Goal: Check status: Check status

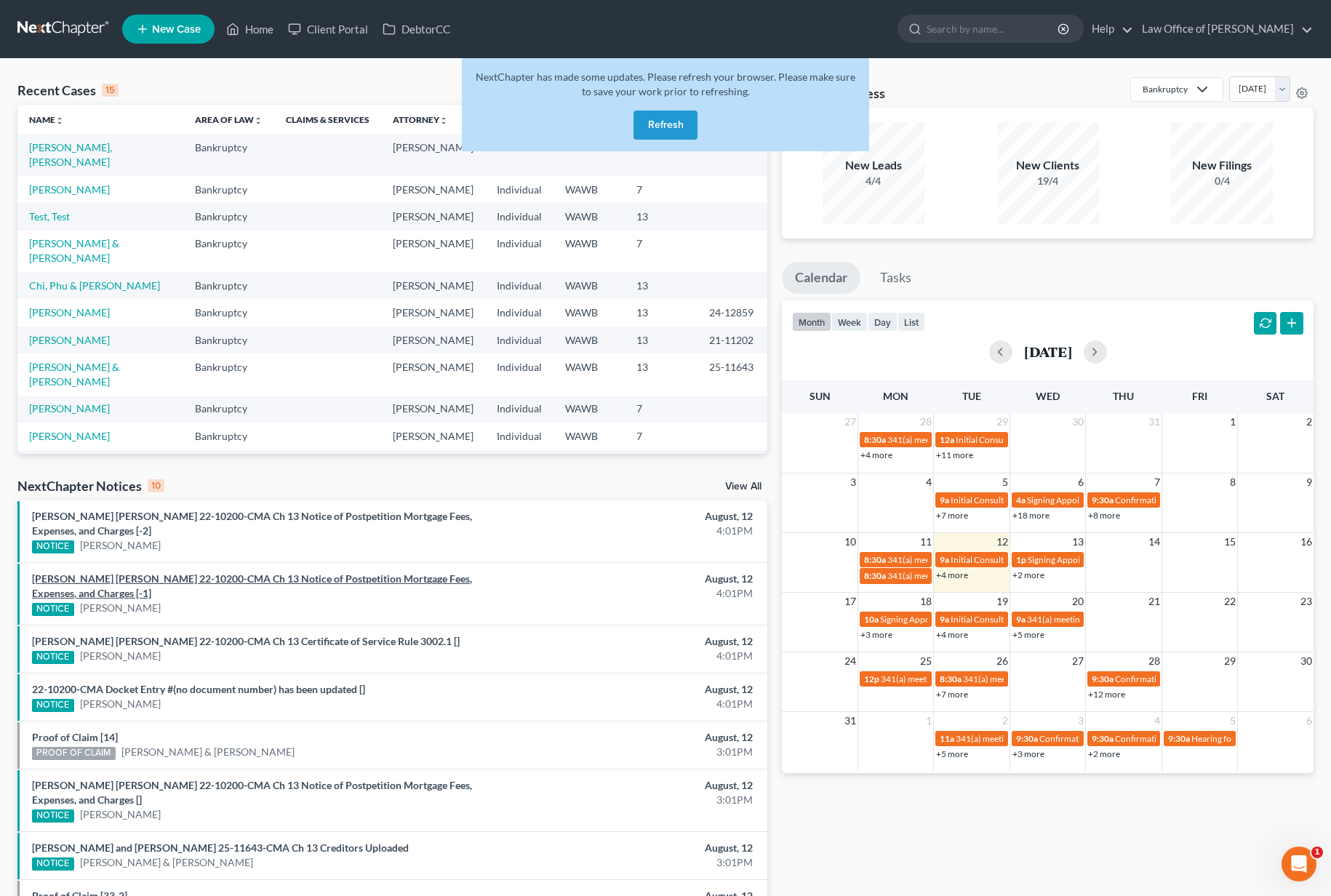
click at [316, 576] on link "[PERSON_NAME] [PERSON_NAME] 22-10200-CMA Ch 13 Notice of Postpetition Mortgage …" at bounding box center [252, 585] width 440 height 27
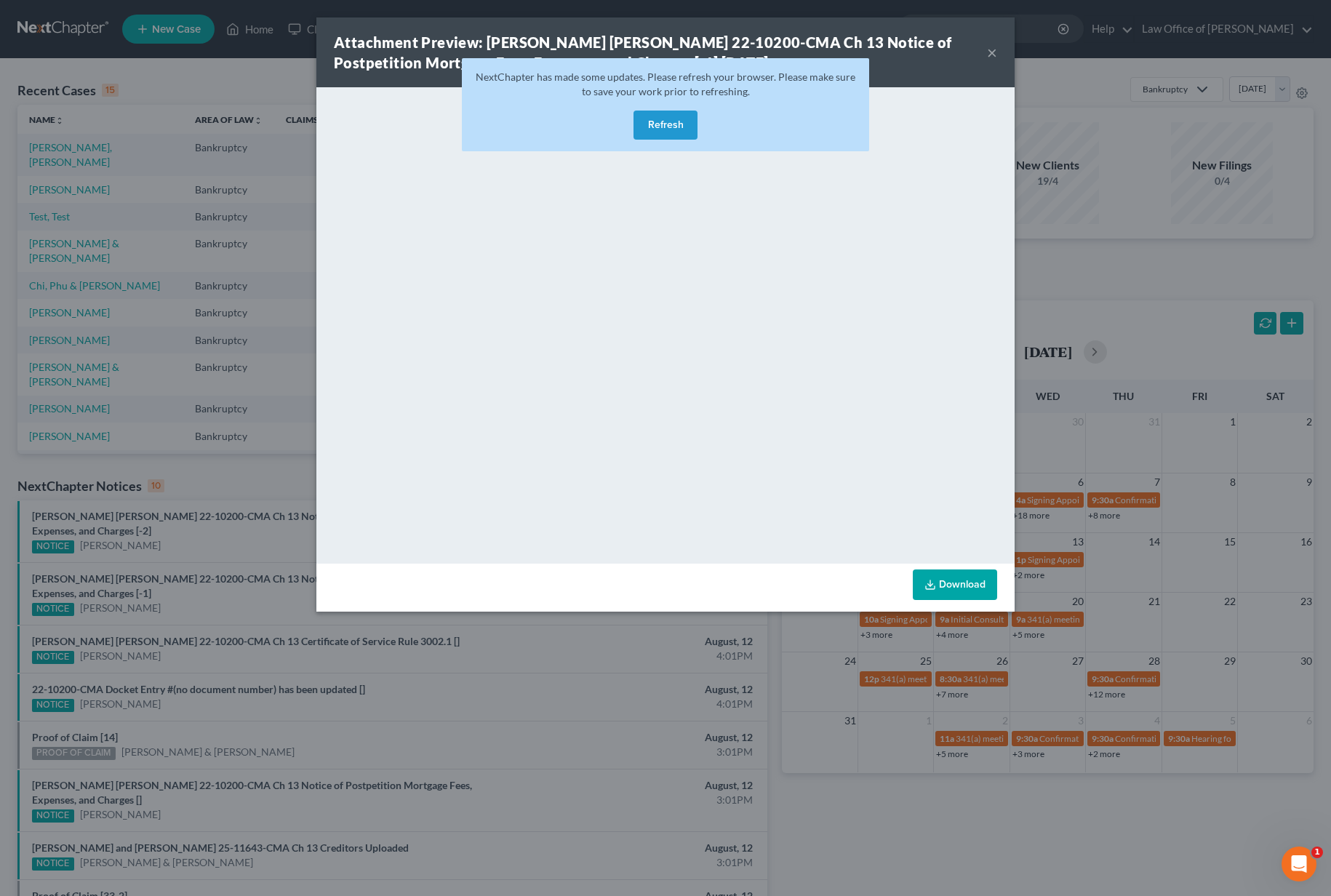
click at [661, 122] on button "Refresh" at bounding box center [665, 125] width 64 height 29
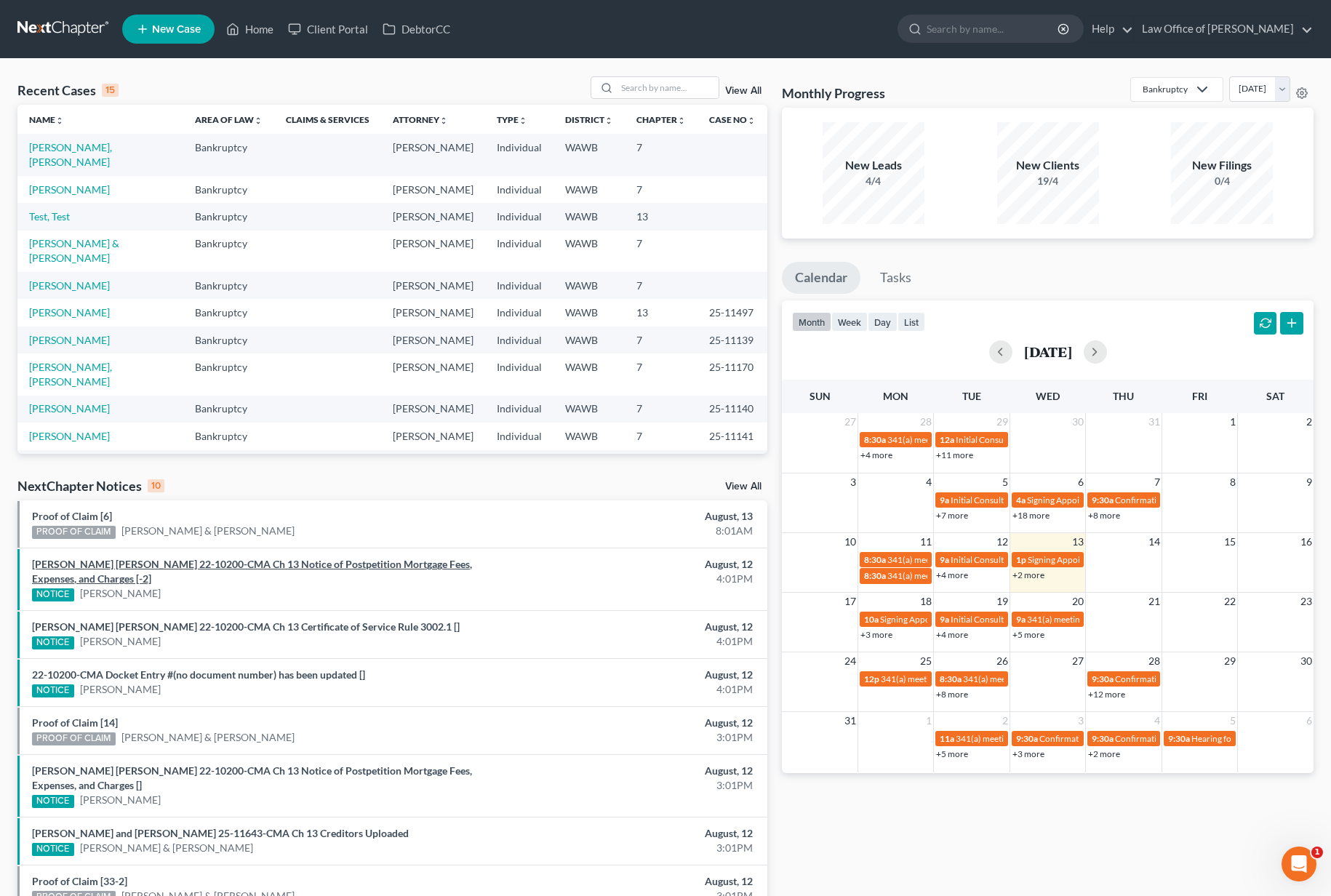
click at [248, 563] on link "[PERSON_NAME] [PERSON_NAME] 22-10200-CMA Ch 13 Notice of Postpetition Mortgage …" at bounding box center [252, 570] width 440 height 27
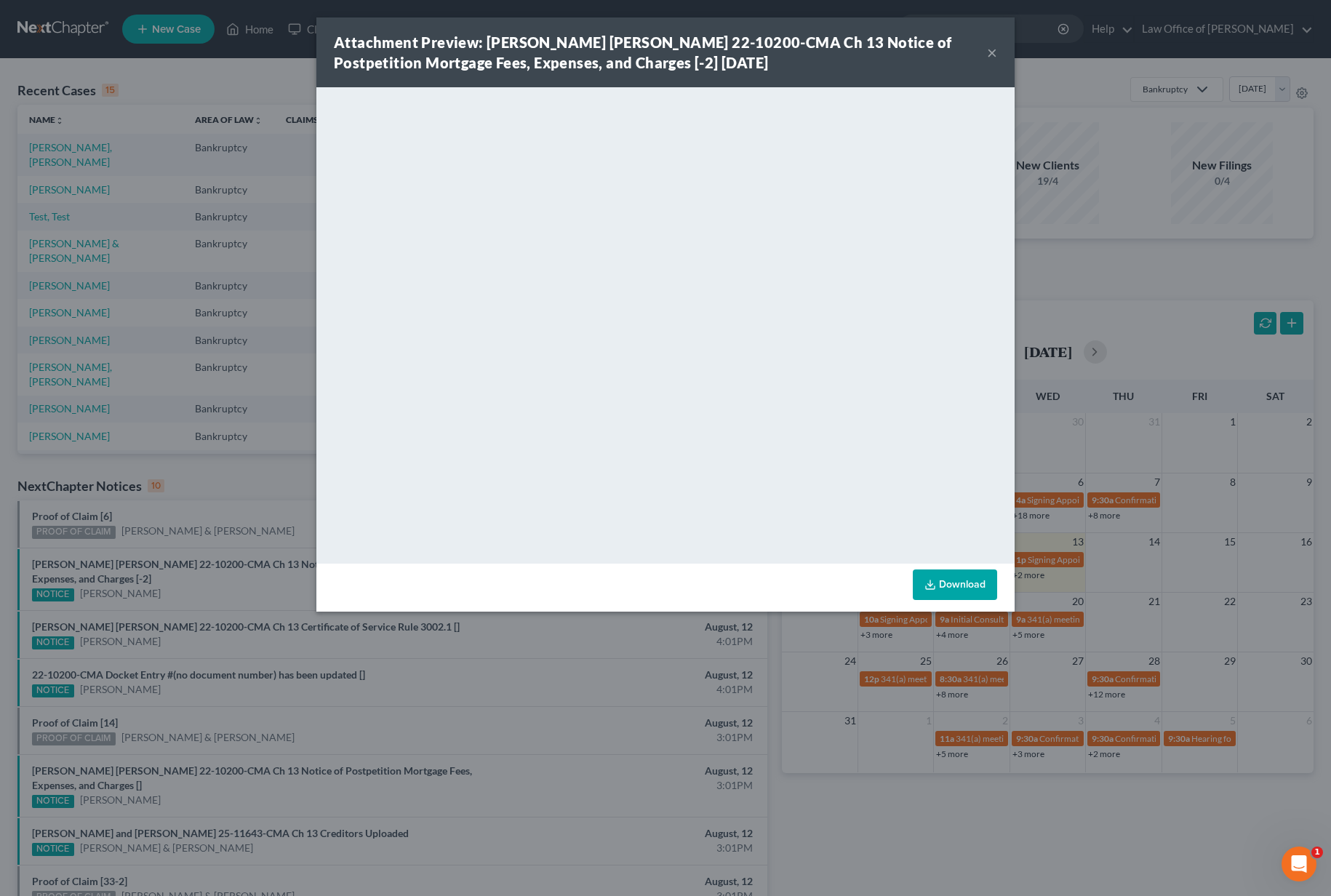
click at [989, 56] on button "×" at bounding box center [992, 52] width 10 height 18
